Goal: Task Accomplishment & Management: Manage account settings

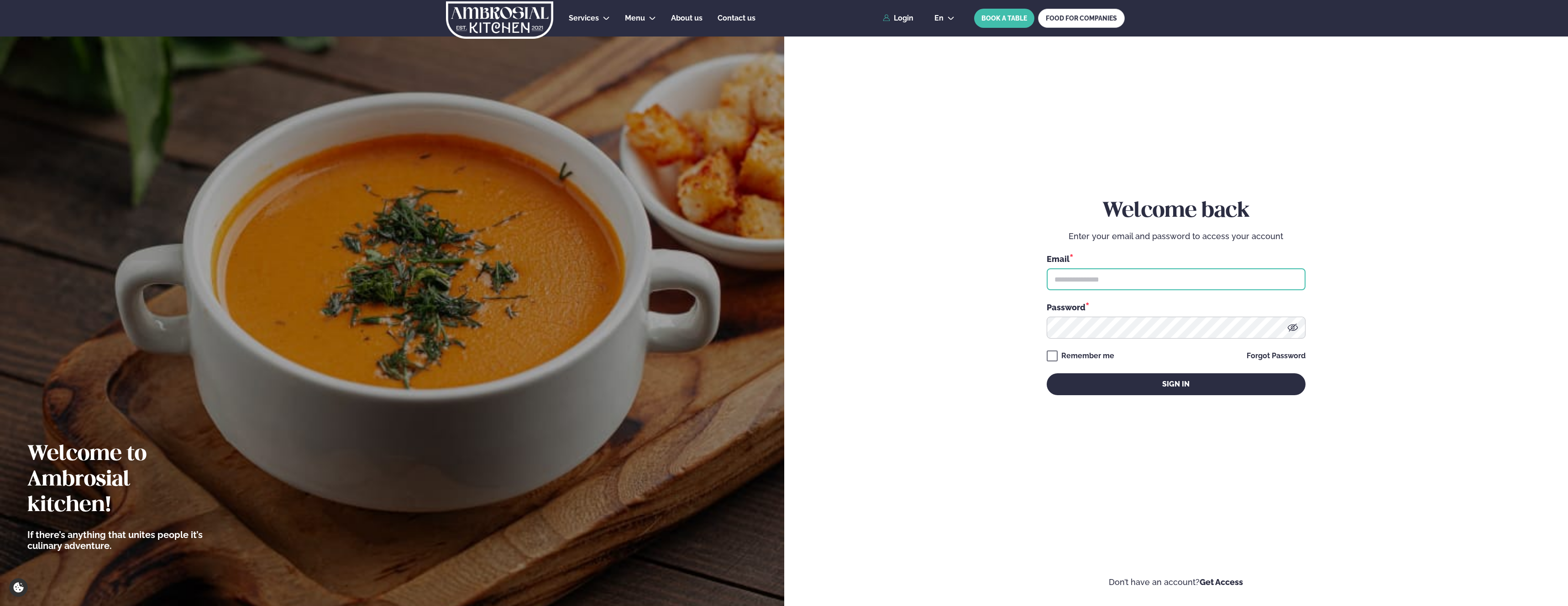
click at [1147, 277] on input "text" at bounding box center [1176, 279] width 259 height 22
type input "**********"
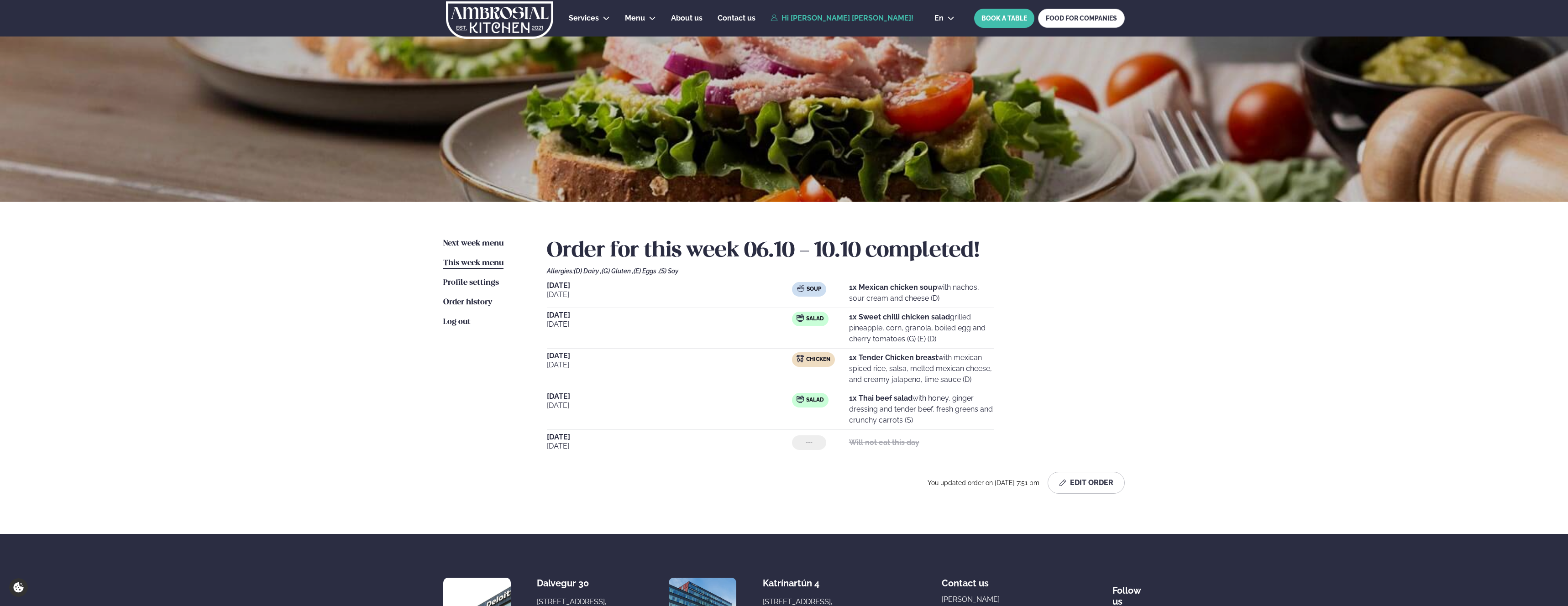
click at [894, 318] on strong "1x Sweet chilli chicken salad" at bounding box center [900, 317] width 101 height 9
click at [893, 317] on strong "1x Sweet chilli chicken salad" at bounding box center [900, 317] width 101 height 9
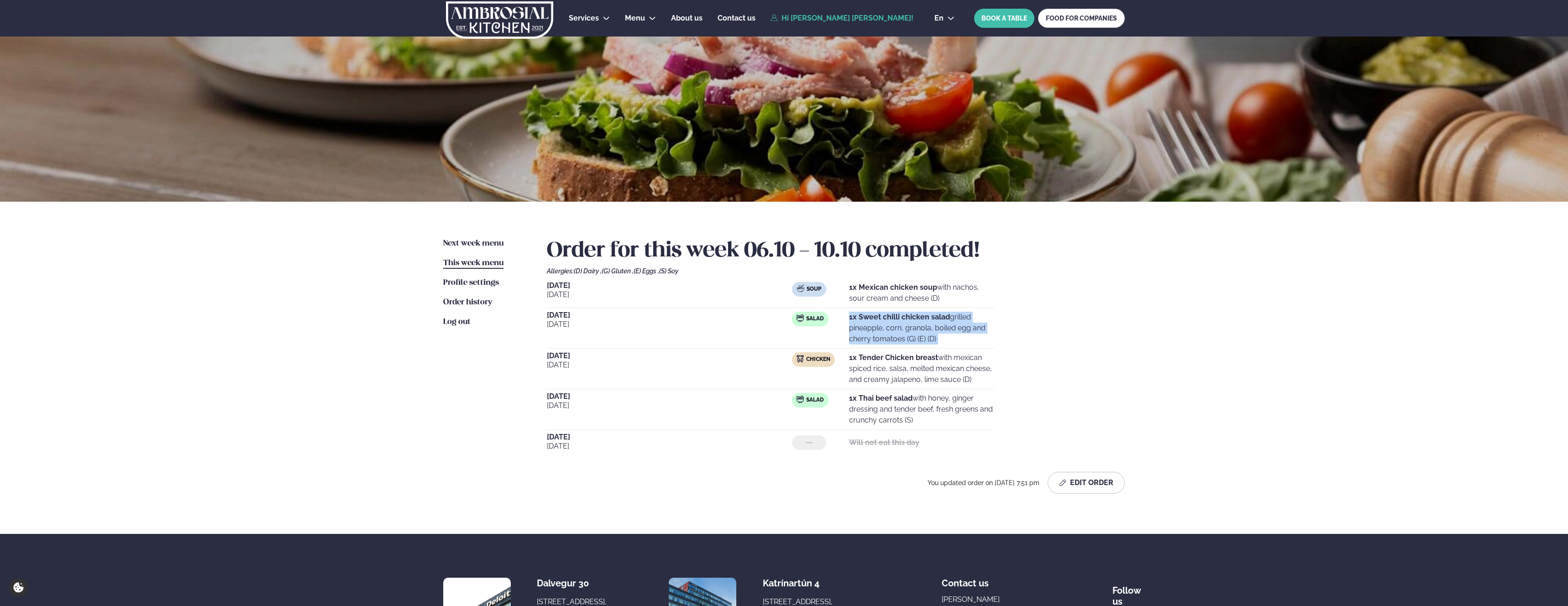
click at [893, 317] on strong "1x Sweet chilli chicken salad" at bounding box center [900, 317] width 101 height 9
click at [903, 317] on strong "1x Sweet chilli chicken salad" at bounding box center [900, 317] width 101 height 9
click at [900, 324] on p "1x Sweet chilli chicken salad grilled pineapple, corn, granola, boiled egg and …" at bounding box center [922, 328] width 145 height 33
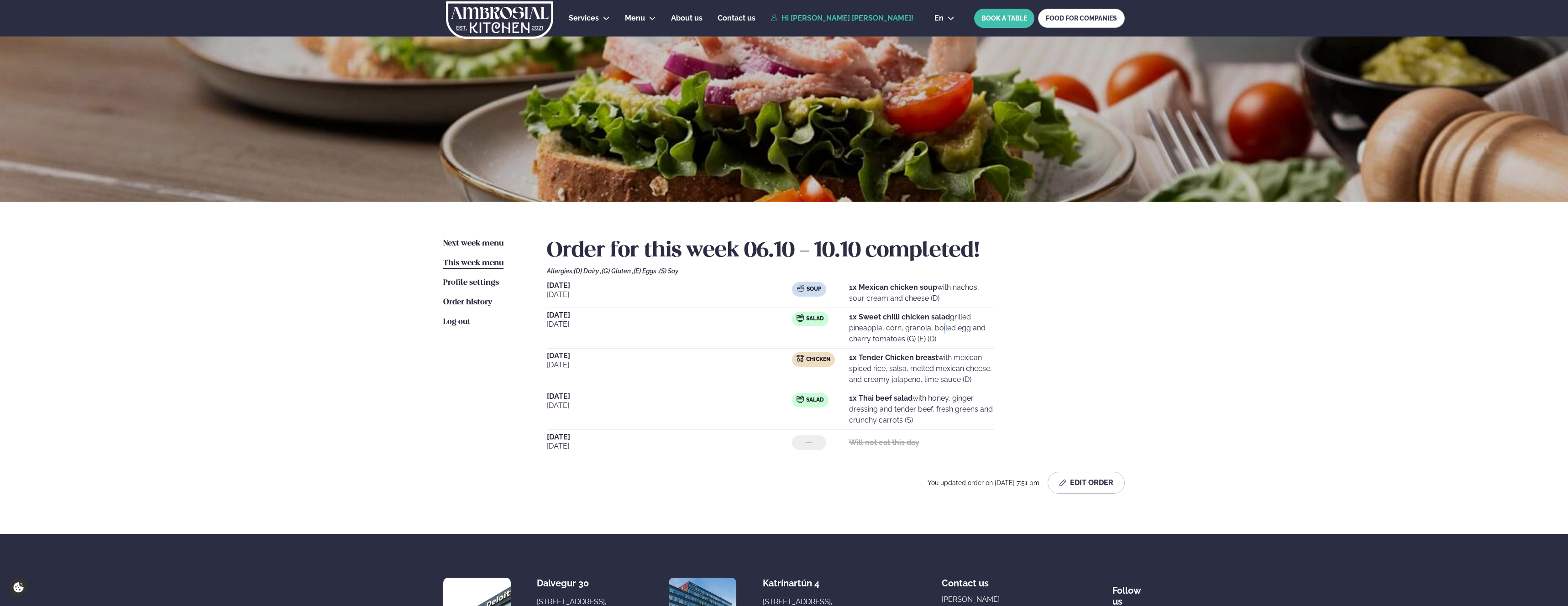
click at [900, 324] on p "1x Sweet chilli chicken salad grilled pineapple, corn, granola, boiled egg and …" at bounding box center [922, 328] width 145 height 33
click at [909, 327] on p "1x Sweet chilli chicken salad grilled pineapple, corn, granola, boiled egg and …" at bounding box center [922, 328] width 145 height 33
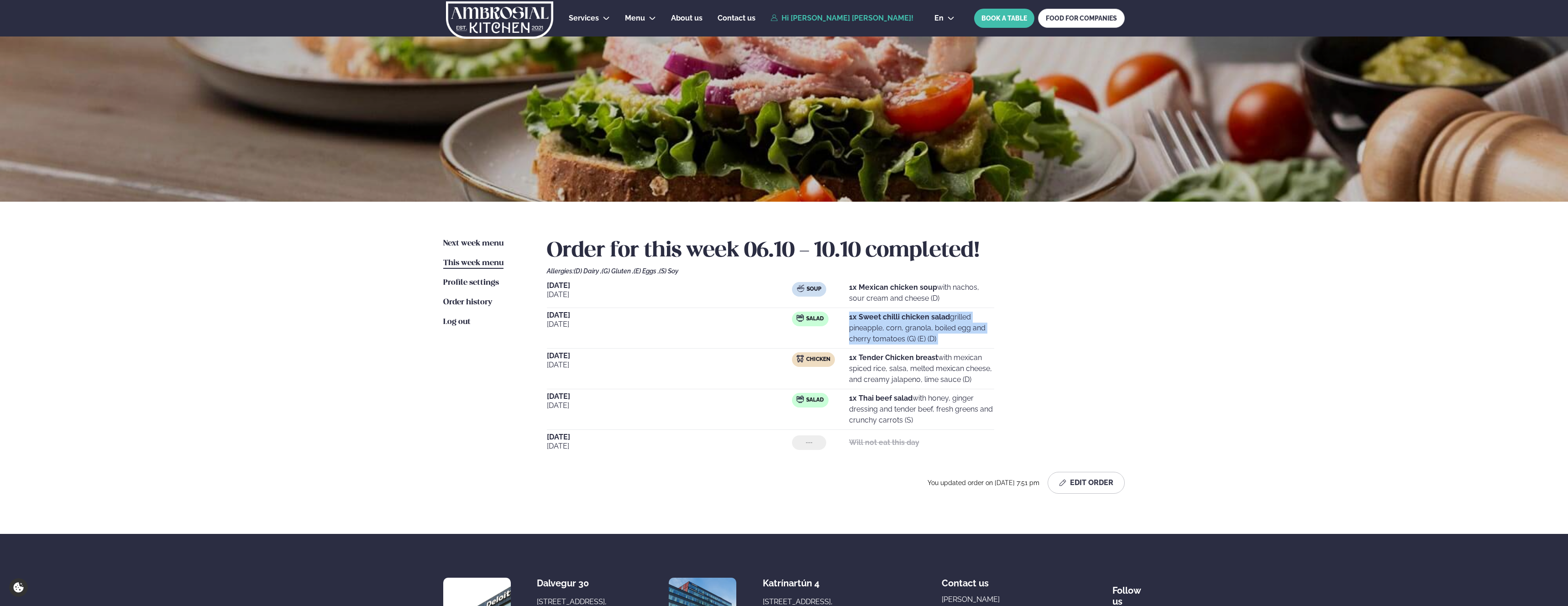
click at [922, 327] on p "1x Sweet chilli chicken salad grilled pineapple, corn, granola, boiled egg and …" at bounding box center [922, 328] width 145 height 33
click at [918, 332] on p "1x Sweet chilli chicken salad grilled pineapple, corn, granola, boiled egg and …" at bounding box center [922, 328] width 145 height 33
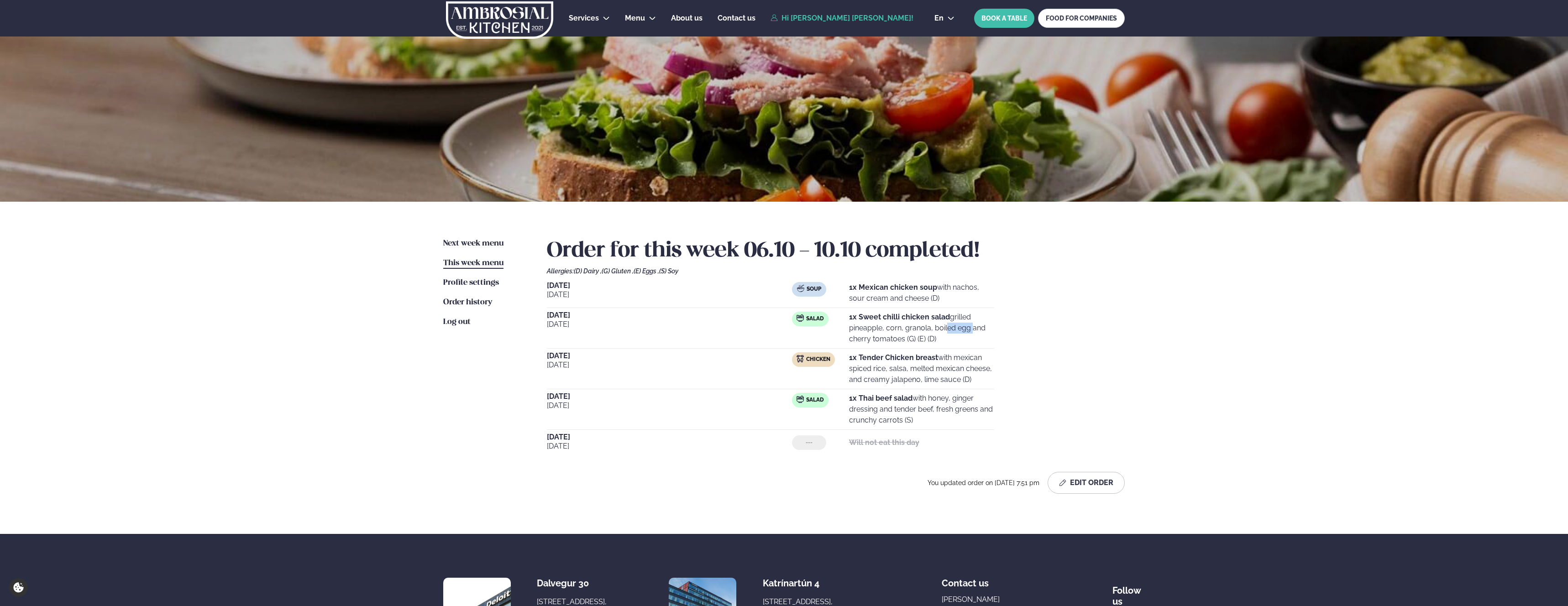
click at [918, 332] on p "1x Sweet chilli chicken salad grilled pineapple, corn, granola, boiled egg and …" at bounding box center [922, 328] width 145 height 33
click at [899, 329] on p "1x Sweet chilli chicken salad grilled pineapple, corn, granola, boiled egg and …" at bounding box center [922, 328] width 145 height 33
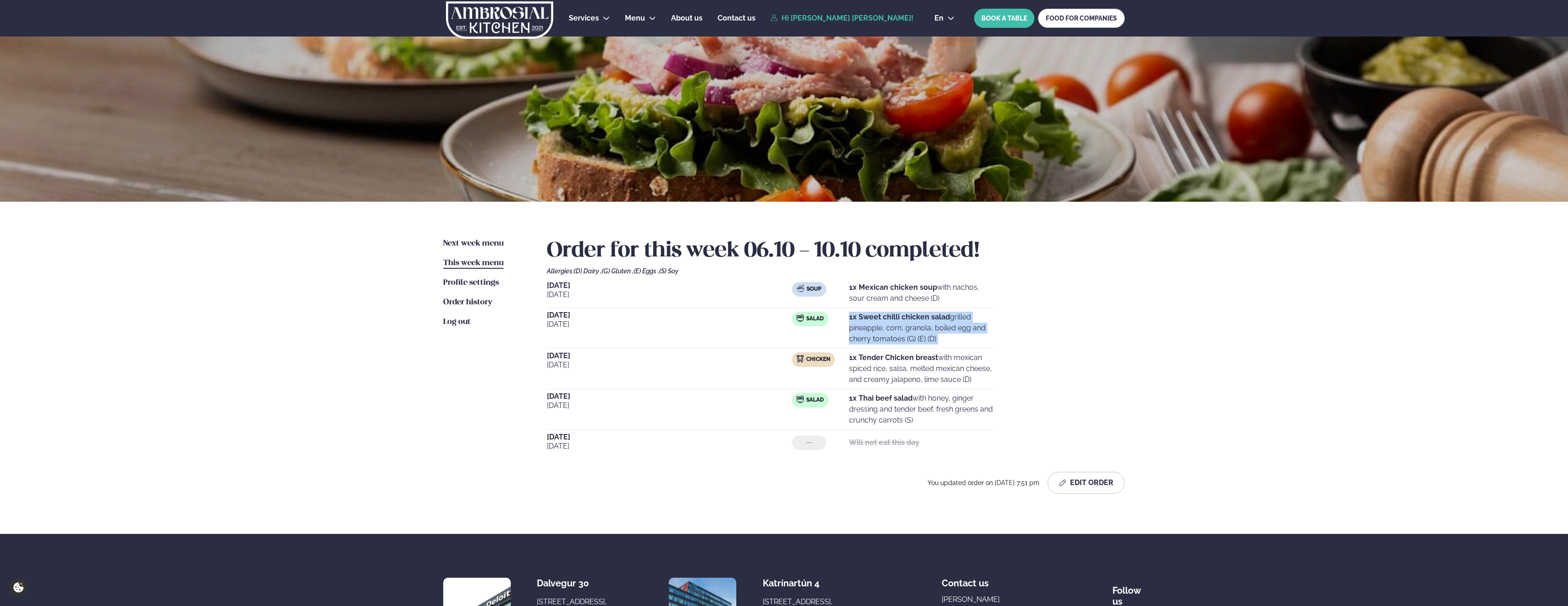
click at [905, 327] on p "1x Sweet chilli chicken salad grilled pineapple, corn, granola, boiled egg and …" at bounding box center [922, 328] width 145 height 33
click at [896, 328] on p "1x Sweet chilli chicken salad grilled pineapple, corn, granola, boiled egg and …" at bounding box center [922, 328] width 145 height 33
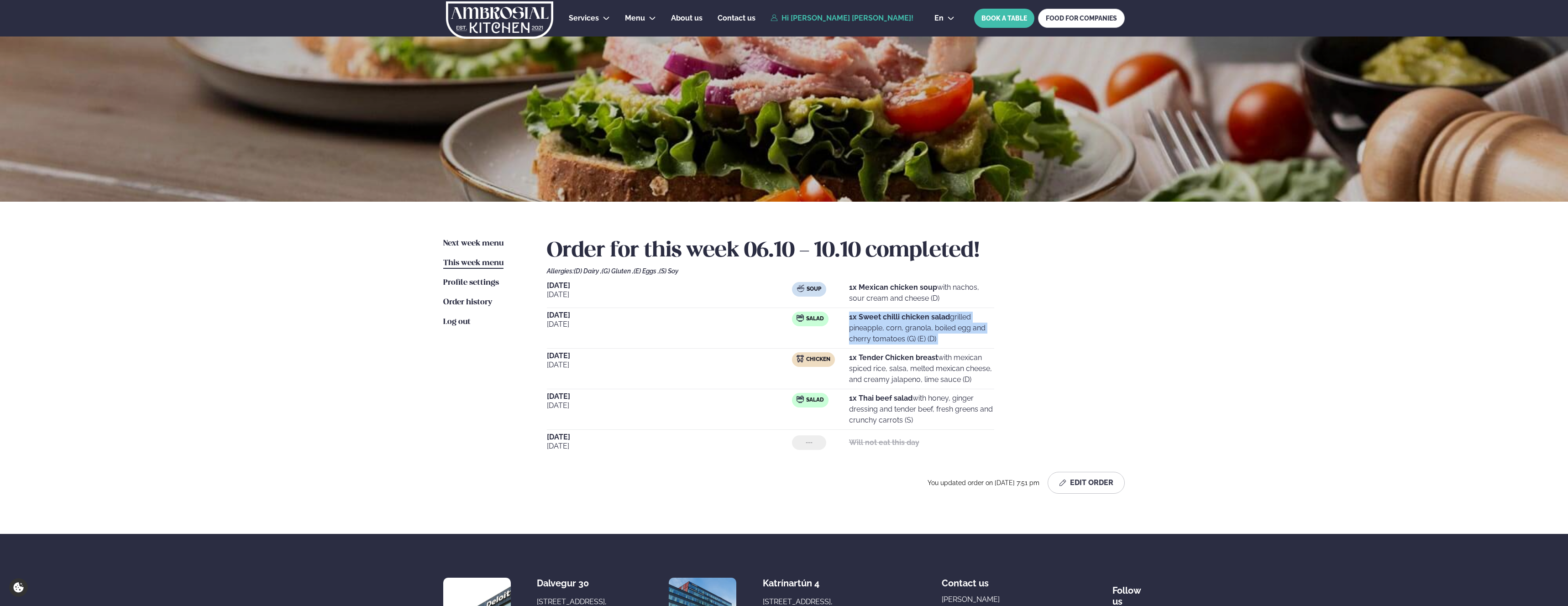
click at [896, 328] on p "1x Sweet chilli chicken salad grilled pineapple, corn, granola, boiled egg and …" at bounding box center [922, 328] width 145 height 33
click at [867, 327] on p "1x Sweet chilli chicken salad grilled pineapple, corn, granola, boiled egg and …" at bounding box center [922, 328] width 145 height 33
drag, startPoint x: 885, startPoint y: 325, endPoint x: 934, endPoint y: 324, distance: 49.0
click at [934, 324] on p "1x Sweet chilli chicken salad grilled pineapple, corn, granola, boiled egg and …" at bounding box center [922, 328] width 145 height 33
click at [931, 326] on p "1x Sweet chilli chicken salad grilled pineapple, corn, granola, boiled egg and …" at bounding box center [922, 328] width 145 height 33
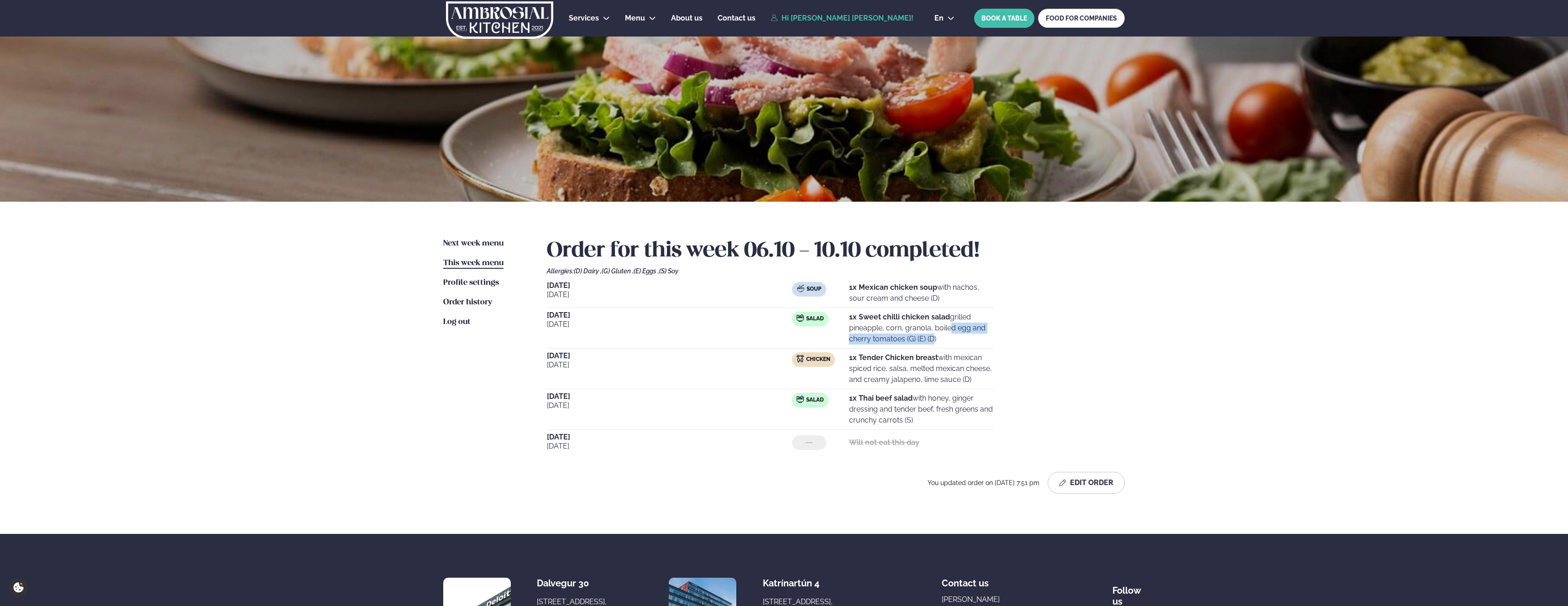
drag, startPoint x: 909, startPoint y: 330, endPoint x: 902, endPoint y: 340, distance: 12.2
click at [902, 340] on p "1x Sweet chilli chicken salad grilled pineapple, corn, granola, boiled egg and …" at bounding box center [922, 328] width 145 height 33
click at [1095, 488] on button "Edit Order" at bounding box center [1086, 482] width 78 height 22
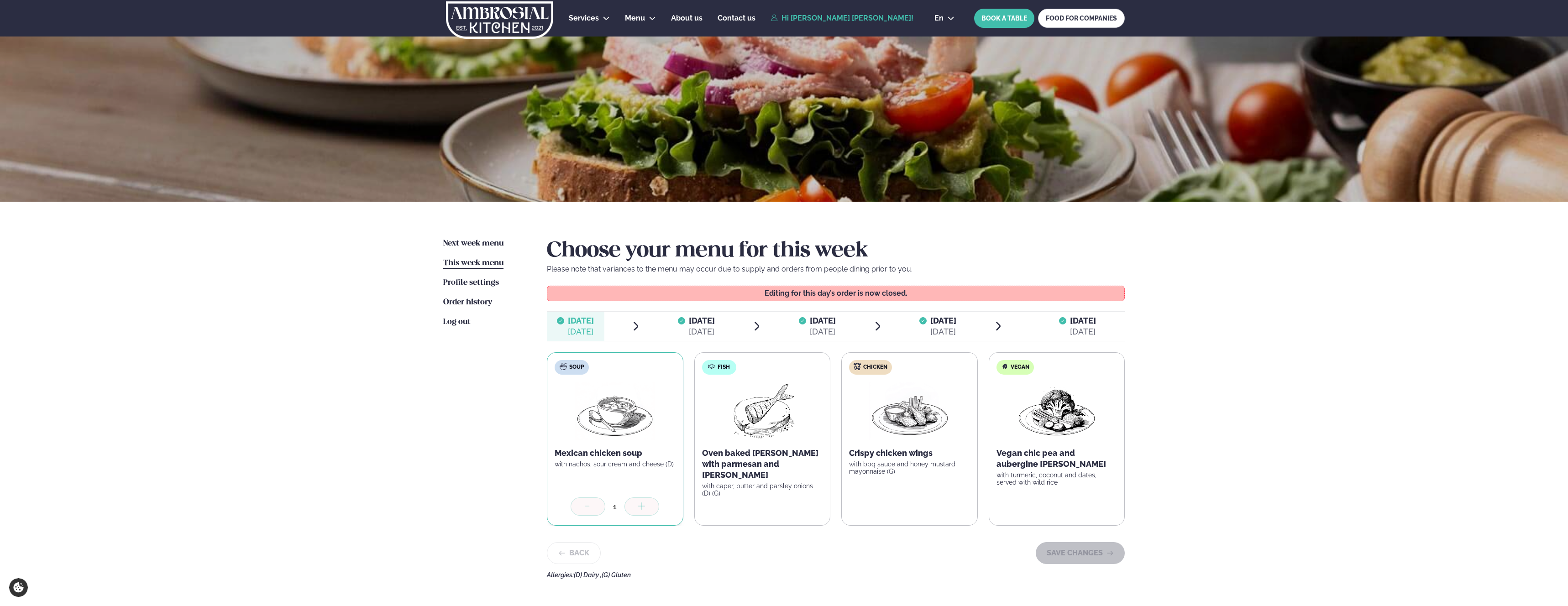
click at [703, 321] on span "[DATE]" at bounding box center [702, 320] width 26 height 10
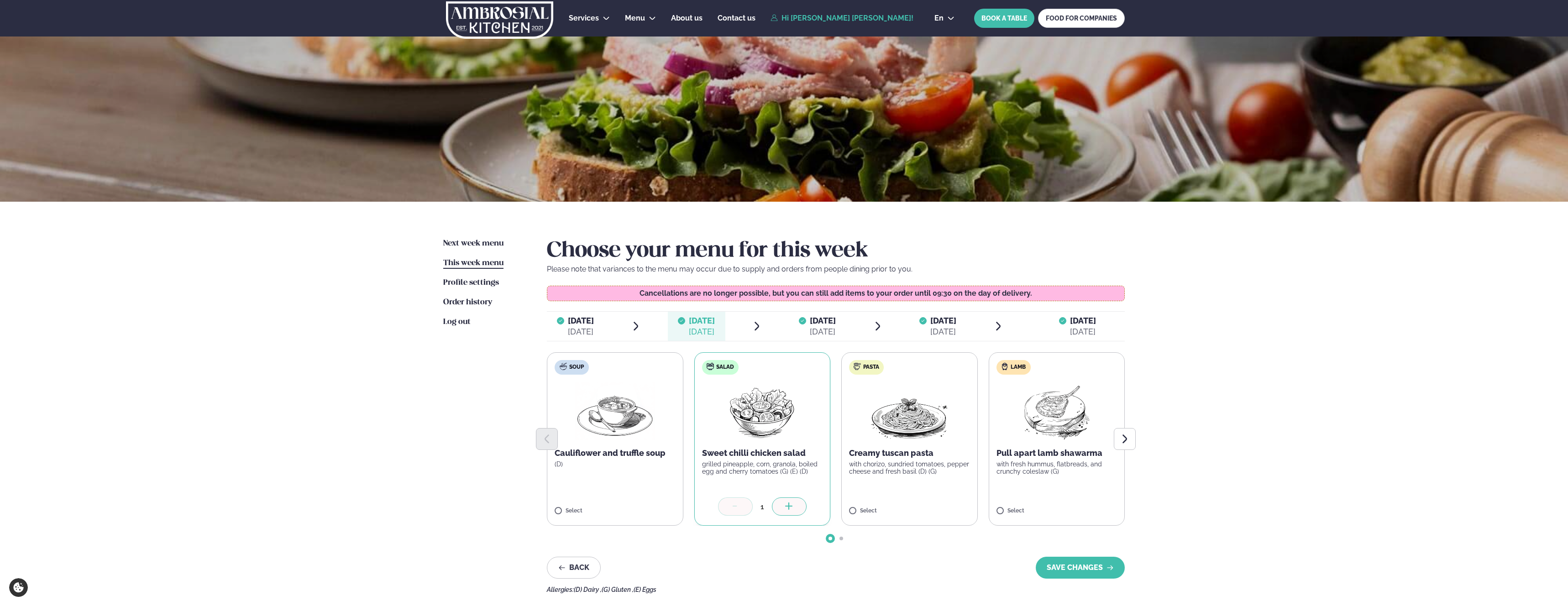
scroll to position [11, 0]
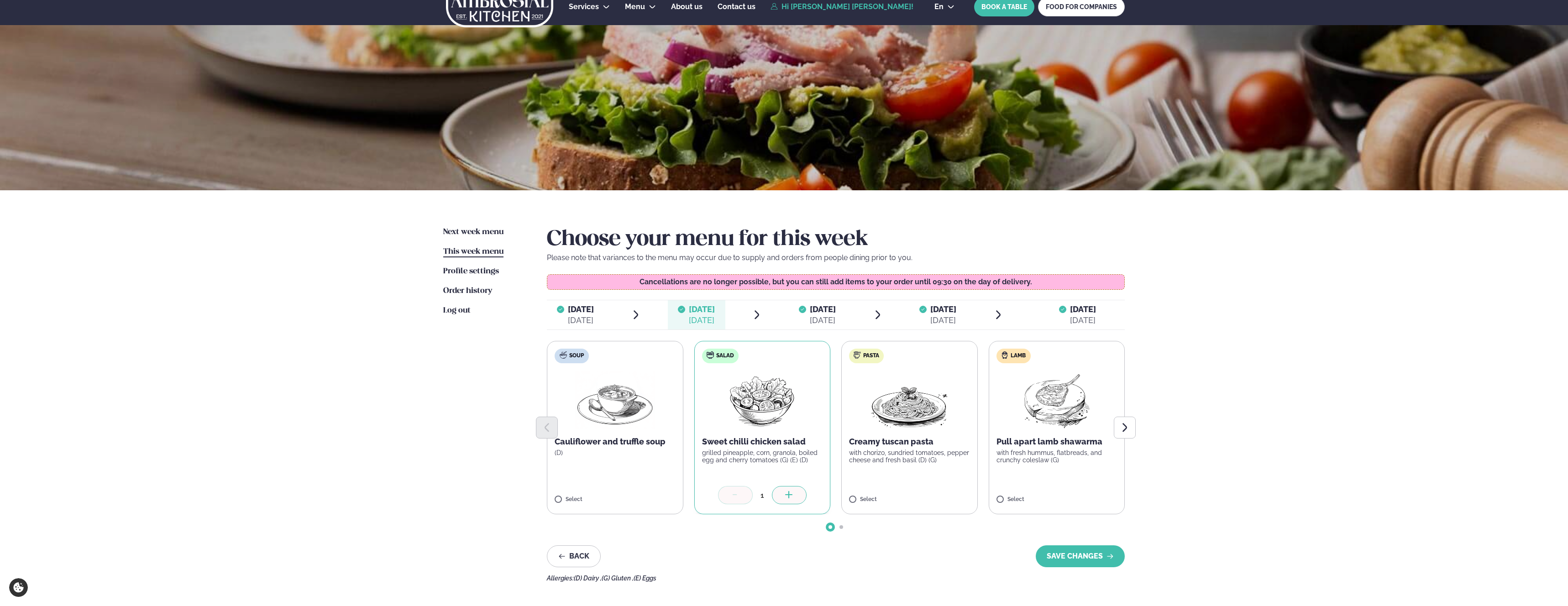
click at [749, 419] on div at bounding box center [836, 428] width 578 height 22
click at [474, 232] on span "Next week menu" at bounding box center [473, 232] width 60 height 8
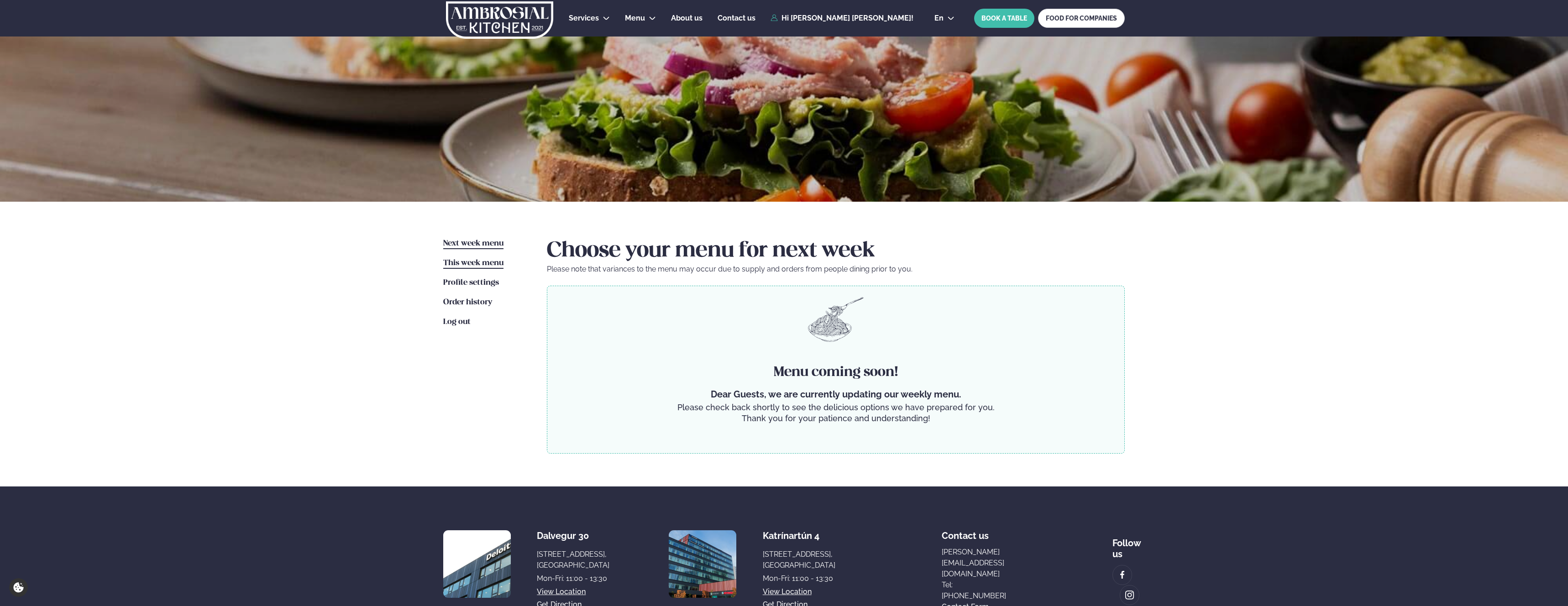
click at [483, 262] on span "This week menu" at bounding box center [473, 263] width 60 height 8
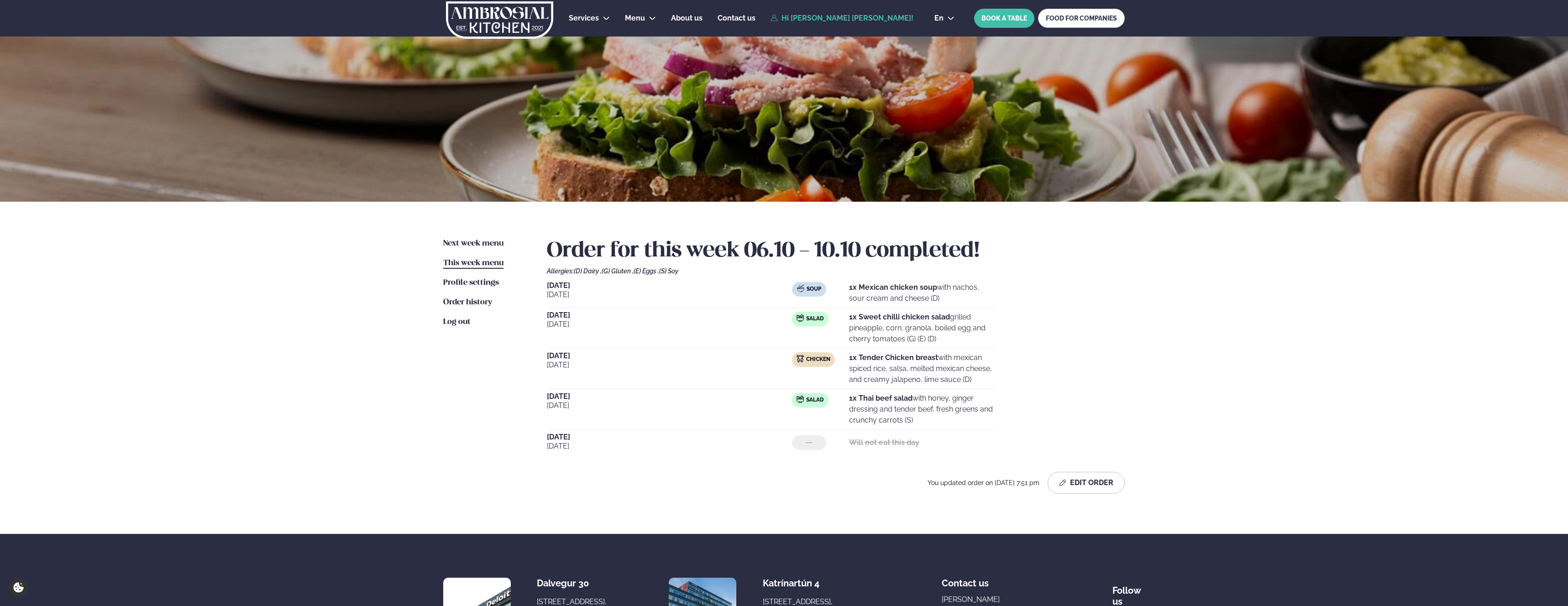
drag, startPoint x: 771, startPoint y: 318, endPoint x: 928, endPoint y: 342, distance: 158.8
click at [928, 342] on div "[DATE] Salad 1x Sweet chilli chicken salad grilled pineapple, corn, granola, bo…" at bounding box center [771, 330] width 448 height 37
click at [929, 342] on p "1x Sweet chilli chicken salad grilled pineapple, corn, granola, boiled egg and …" at bounding box center [922, 328] width 145 height 33
drag, startPoint x: 973, startPoint y: 341, endPoint x: 667, endPoint y: 320, distance: 306.7
click at [666, 319] on div "[DATE] Salad 1x Sweet chilli chicken salad grilled pineapple, corn, granola, bo…" at bounding box center [771, 330] width 448 height 37
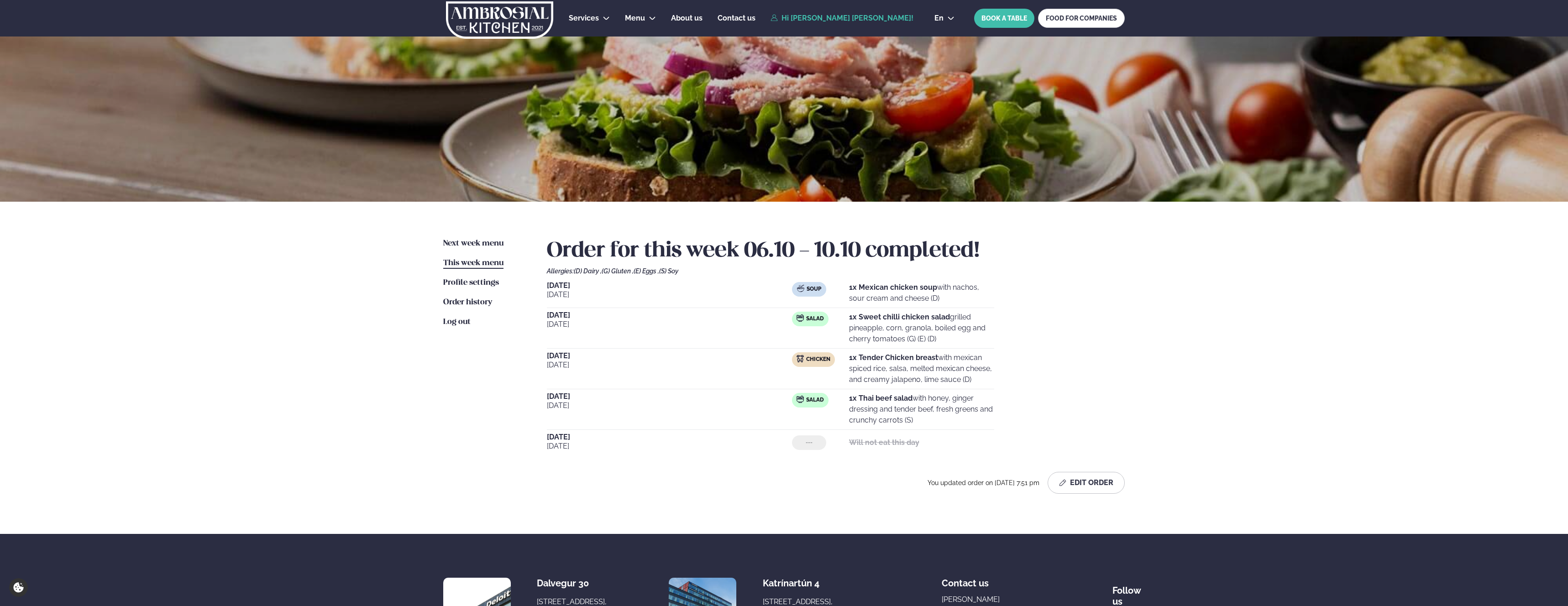
click at [667, 320] on span "[DATE]" at bounding box center [669, 324] width 245 height 11
drag, startPoint x: 733, startPoint y: 320, endPoint x: 939, endPoint y: 343, distance: 207.3
click at [939, 343] on div "[DATE] Salad 1x Sweet chilli chicken salad grilled pineapple, corn, granola, bo…" at bounding box center [771, 330] width 448 height 37
click at [939, 343] on p "1x Sweet chilli chicken salad grilled pineapple, corn, granola, boiled egg and …" at bounding box center [922, 328] width 145 height 33
click at [939, 342] on p "1x Sweet chilli chicken salad grilled pineapple, corn, granola, boiled egg and …" at bounding box center [922, 328] width 145 height 33
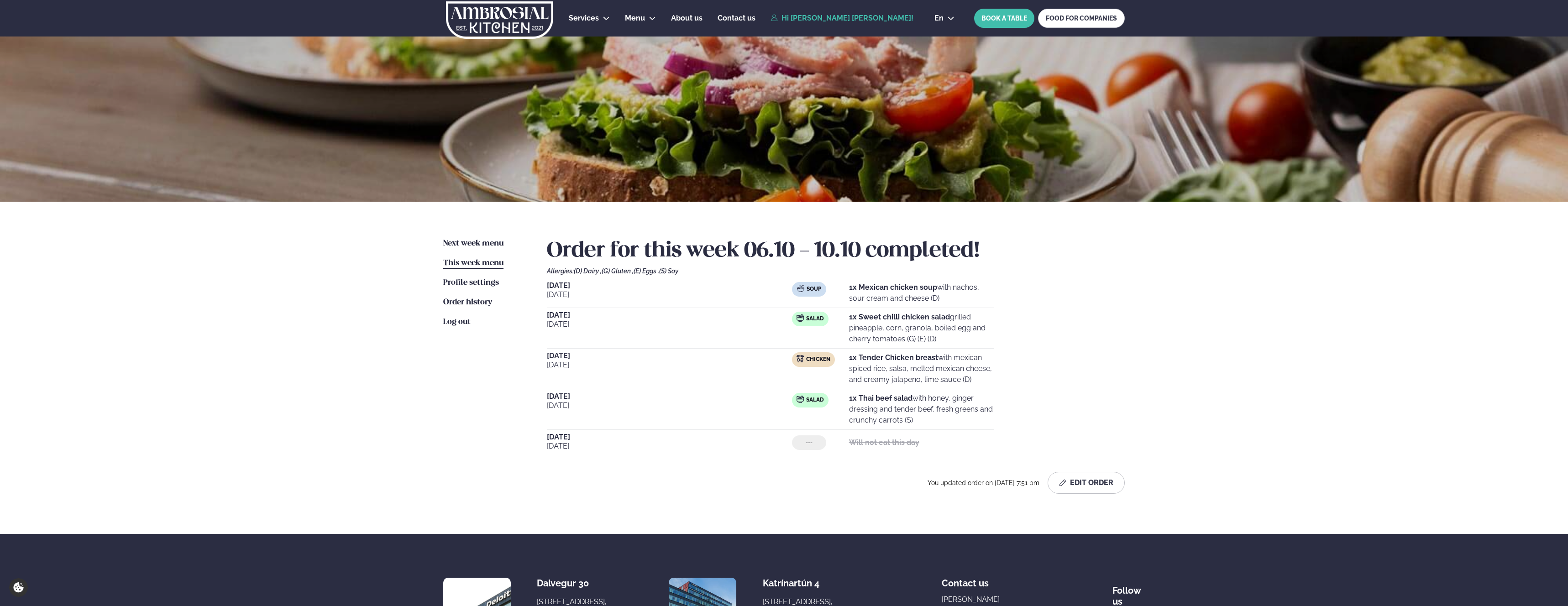
click at [939, 342] on p "1x Sweet chilli chicken salad grilled pineapple, corn, granola, boiled egg and …" at bounding box center [922, 328] width 145 height 33
click at [965, 346] on div "[DATE] Salad 1x Sweet chilli chicken salad grilled pineapple, corn, granola, bo…" at bounding box center [771, 330] width 448 height 37
drag, startPoint x: 963, startPoint y: 340, endPoint x: 705, endPoint y: 322, distance: 258.6
click at [705, 322] on div "[DATE] Salad 1x Sweet chilli chicken salad grilled pineapple, corn, granola, bo…" at bounding box center [771, 330] width 448 height 37
click at [909, 378] on p "1x Tender Chicken breast with mexican spiced rice, salsa, melted mexican cheese…" at bounding box center [922, 369] width 145 height 33
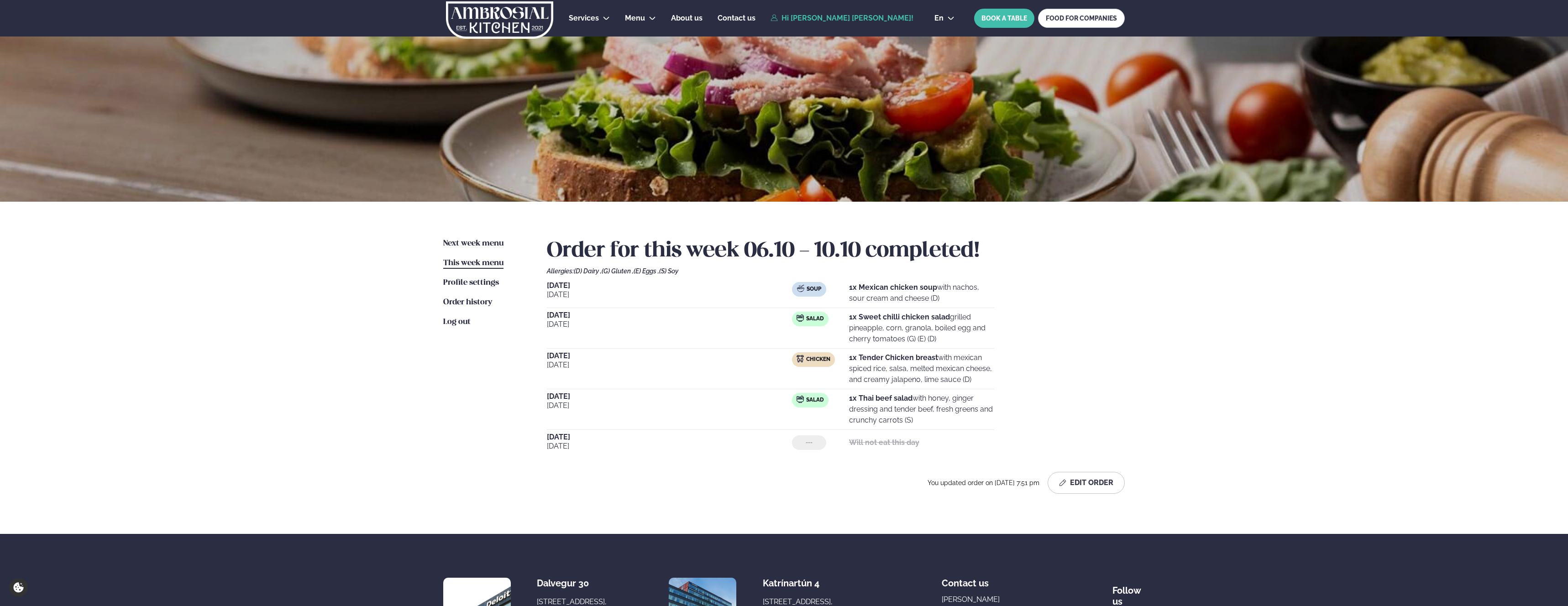
drag, startPoint x: 957, startPoint y: 384, endPoint x: 840, endPoint y: 365, distance: 118.5
click at [840, 365] on div "Chicken 1x Tender Chicken breast with mexican spiced rice, salsa, melted mexica…" at bounding box center [893, 369] width 202 height 33
click at [876, 361] on strong "1x Tender Chicken breast" at bounding box center [894, 358] width 89 height 9
